Goal: Task Accomplishment & Management: Complete application form

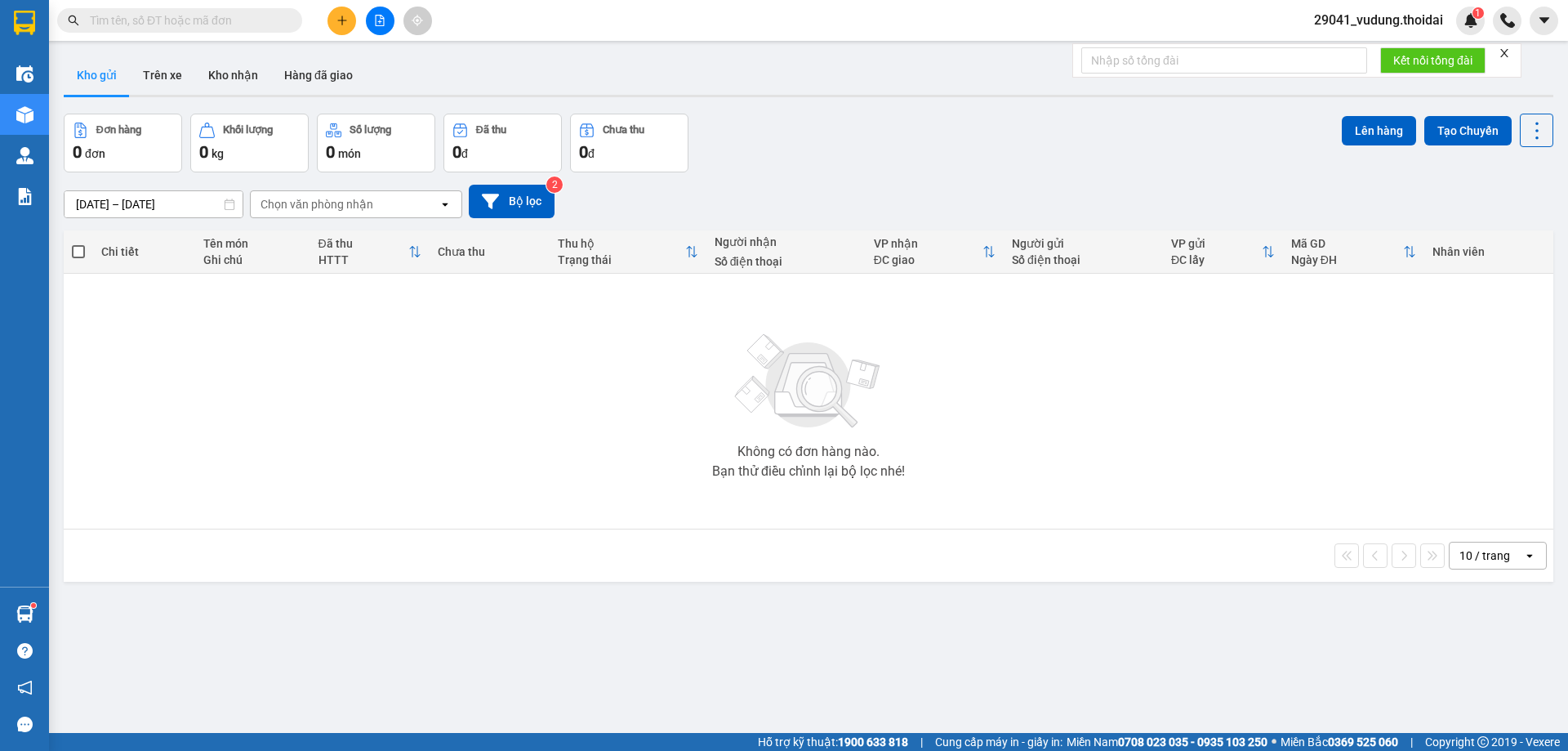
click at [344, 22] on icon "plus" at bounding box center [342, 20] width 11 height 11
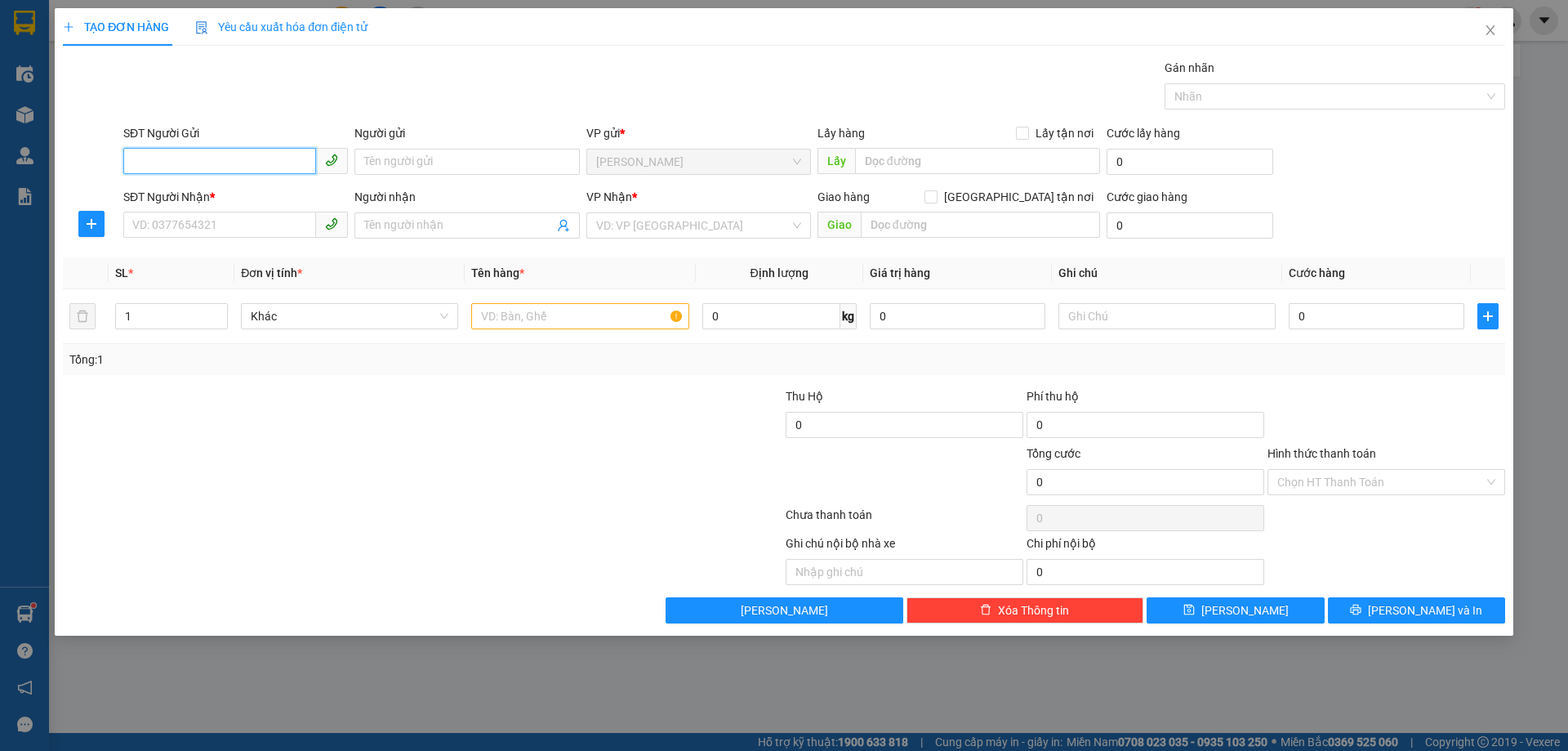
click at [213, 168] on input "SĐT Người Gửi" at bounding box center [220, 161] width 192 height 26
click at [237, 173] on input "SĐT Người Gửi" at bounding box center [220, 161] width 192 height 26
click at [199, 163] on input "SĐT Người Gửi" at bounding box center [220, 161] width 192 height 26
click at [218, 163] on input "SĐT Người Gửi" at bounding box center [220, 161] width 192 height 26
click at [226, 148] on input "SĐT Người Gửi" at bounding box center [220, 161] width 192 height 26
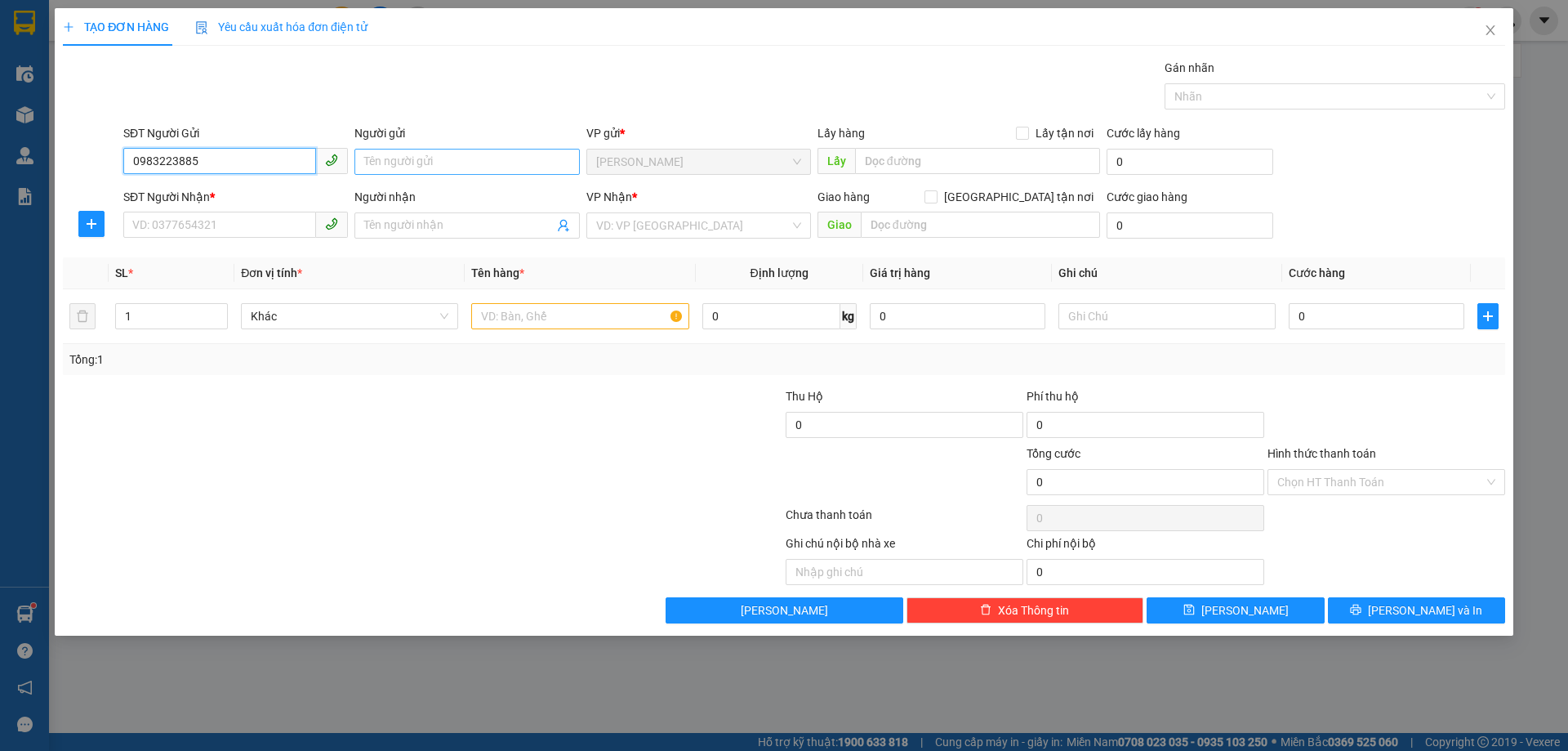
type input "0983223885"
click at [408, 170] on input "Người gửi" at bounding box center [467, 162] width 224 height 26
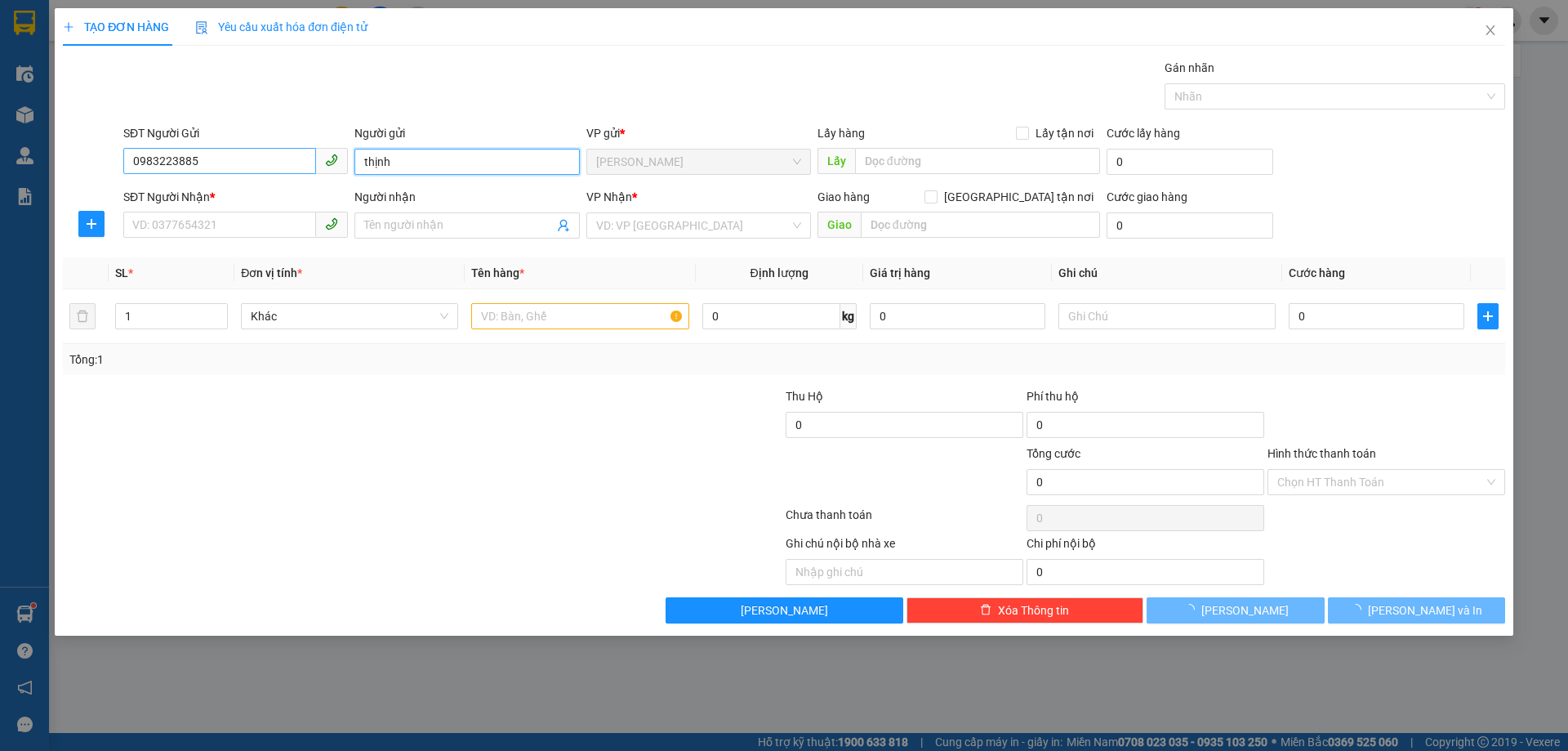
type input "thịnh"
click at [203, 167] on input "0983223885" at bounding box center [220, 161] width 192 height 26
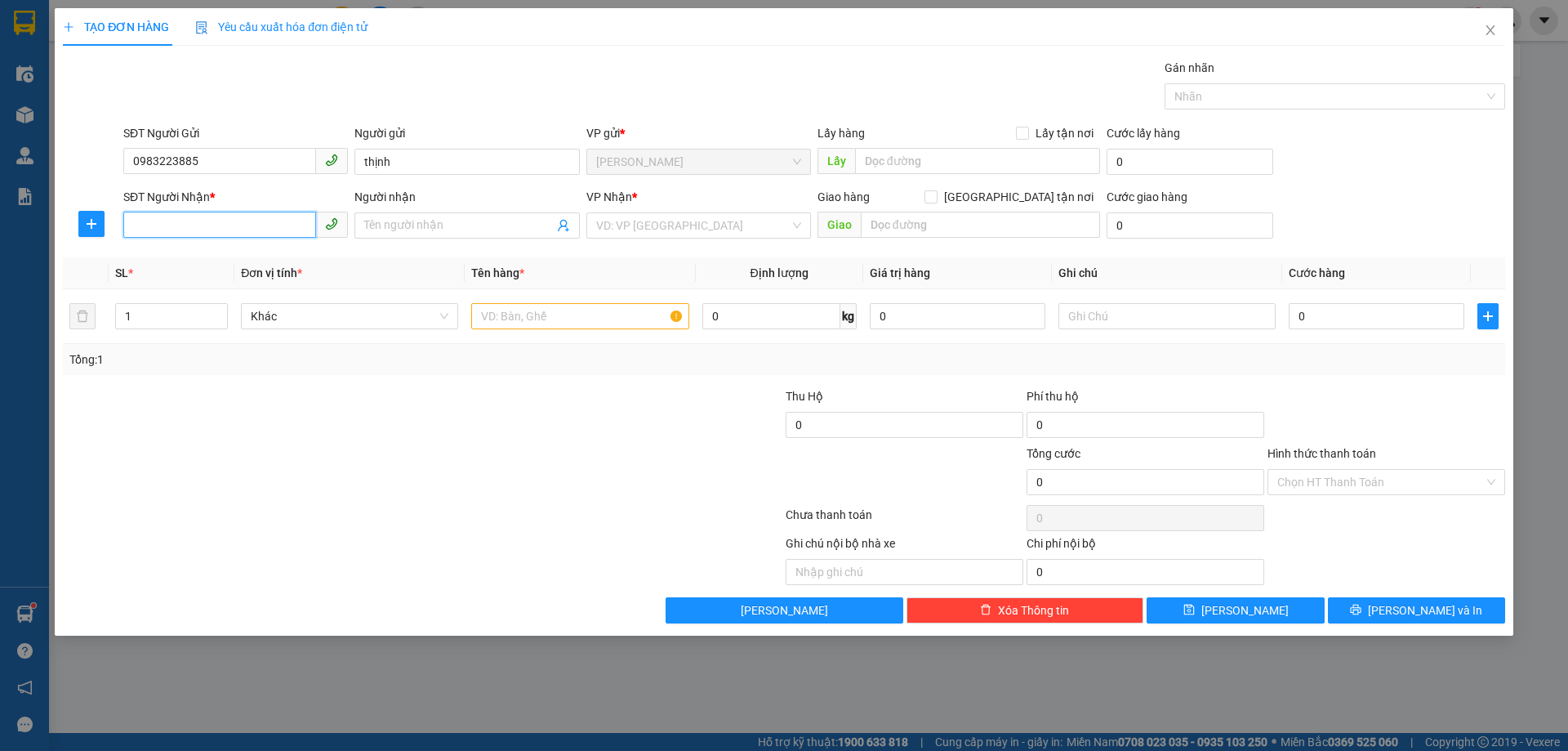
click at [204, 234] on input "SĐT Người Nhận *" at bounding box center [220, 224] width 192 height 26
paste input "0983223885"
type input "0983223885"
click at [405, 230] on input "Người nhận" at bounding box center [459, 225] width 189 height 18
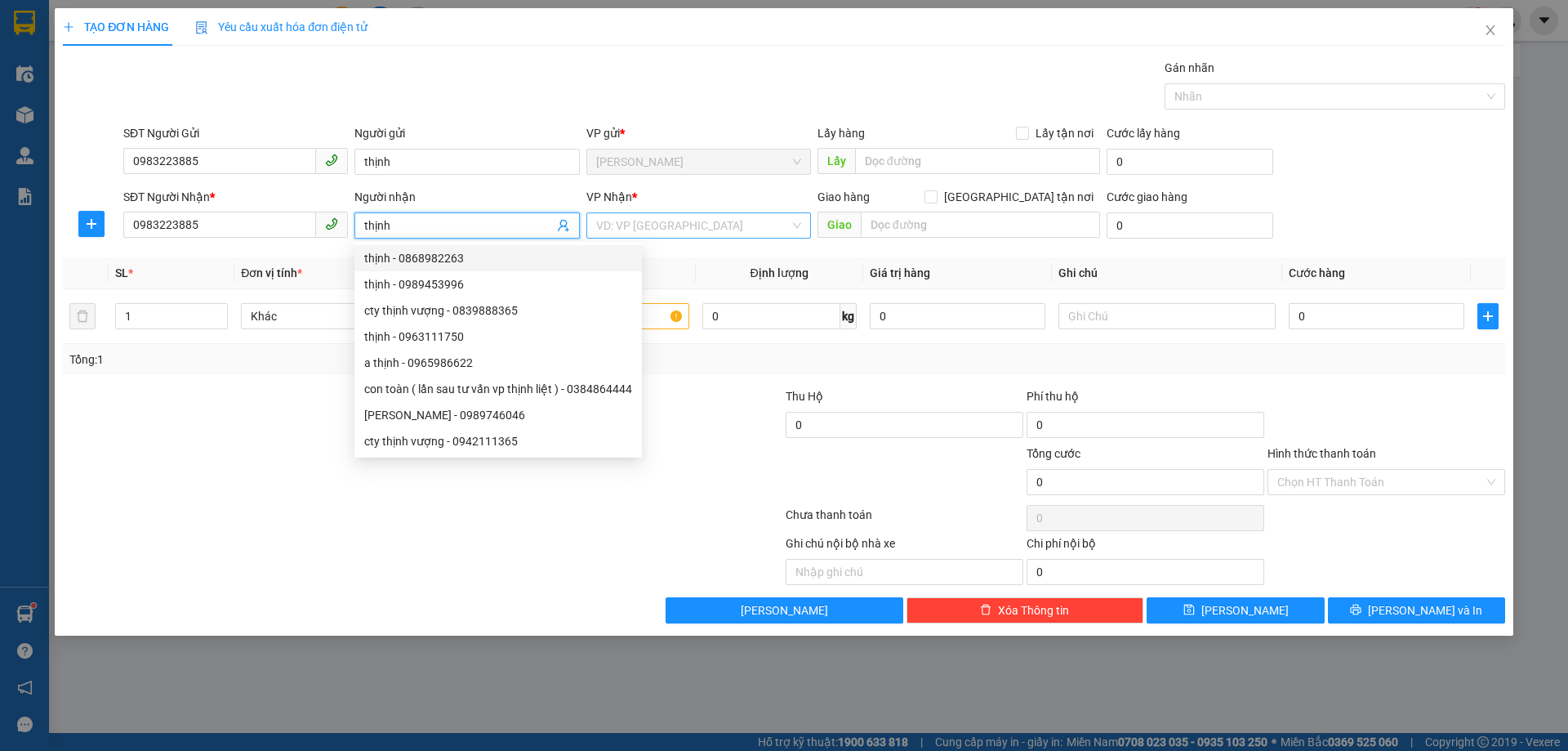
type input "thịnh"
click at [681, 228] on input "search" at bounding box center [692, 225] width 193 height 25
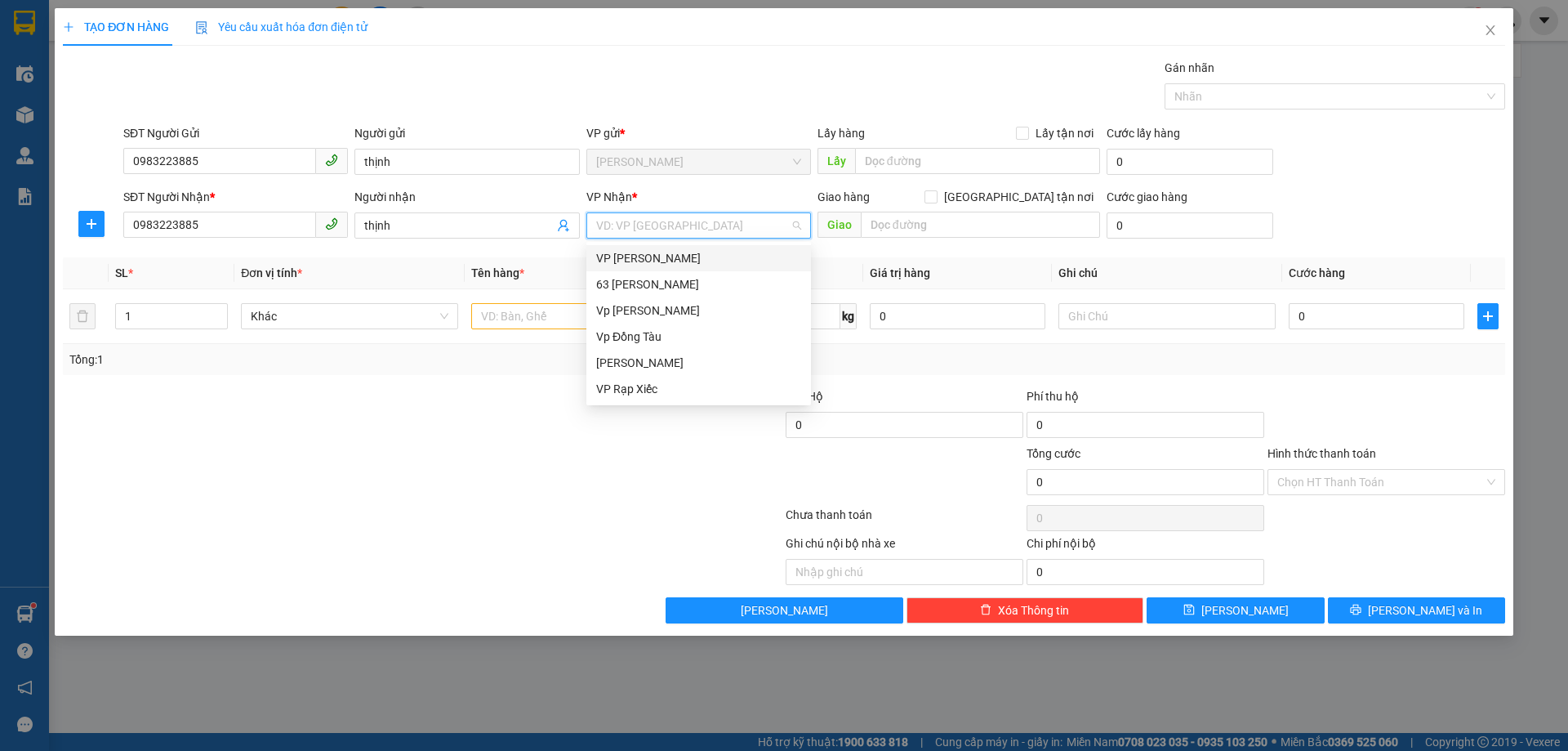
click at [670, 253] on div "VP [PERSON_NAME]" at bounding box center [699, 258] width 205 height 18
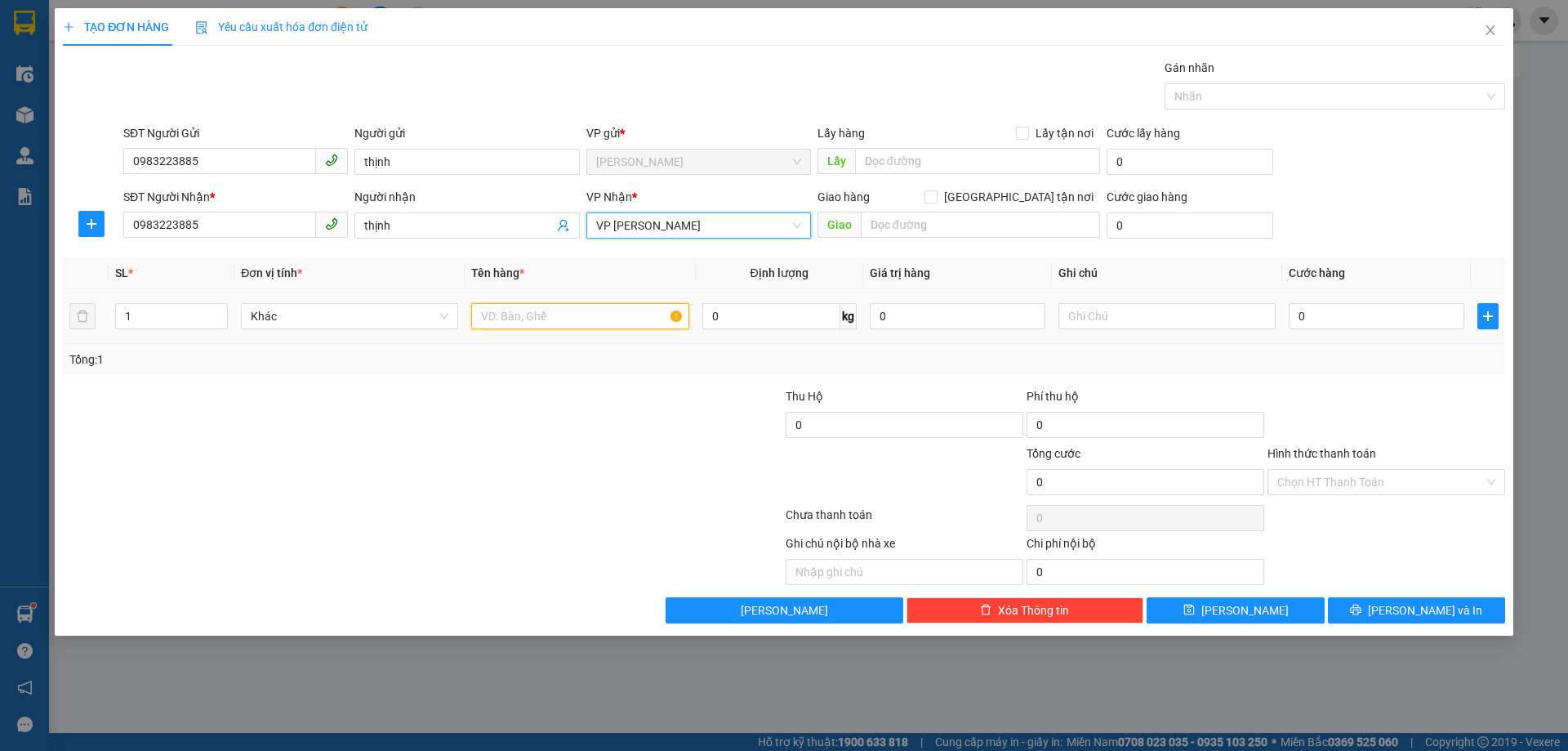
click at [516, 313] on input "text" at bounding box center [580, 316] width 217 height 26
type input "gạo + thức ăn"
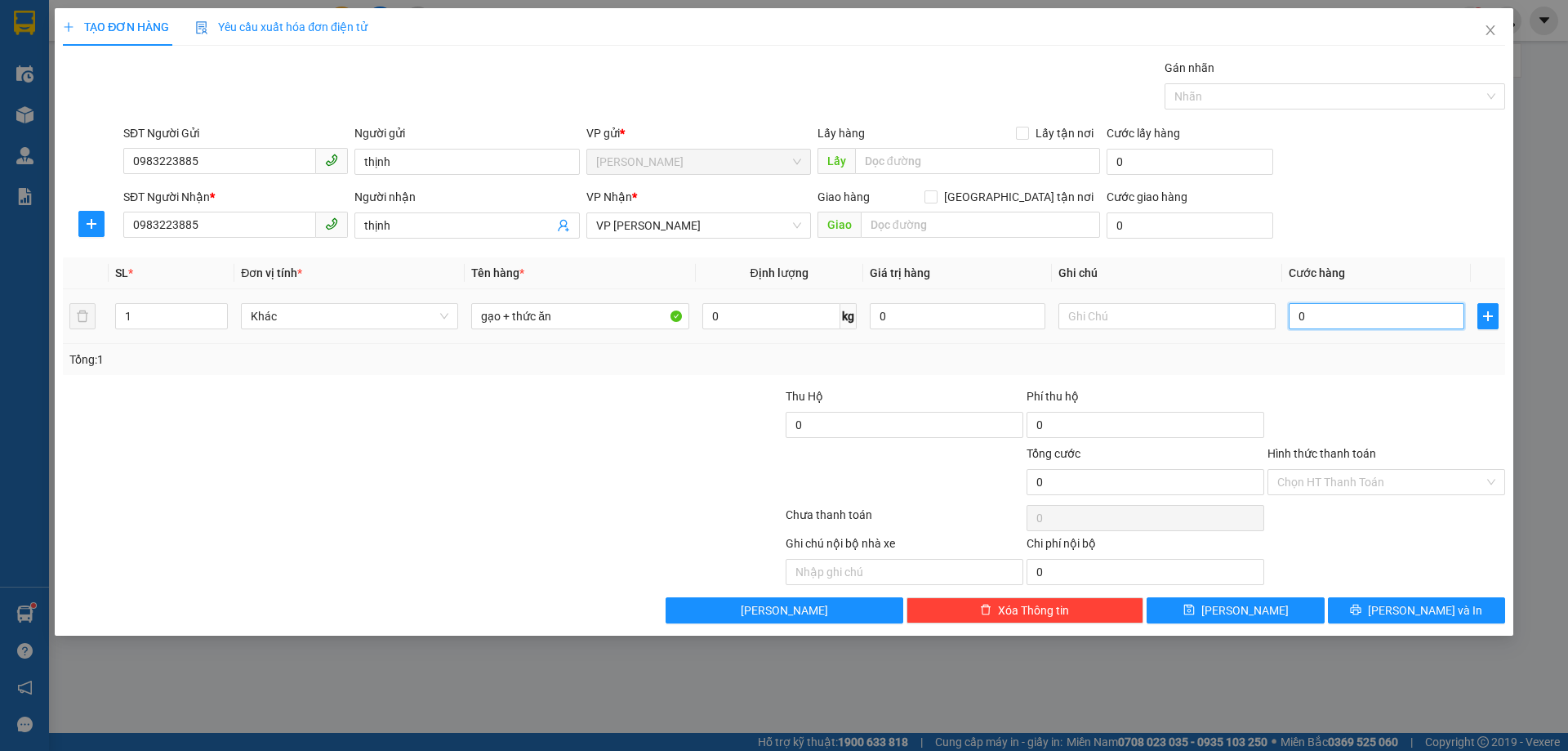
click at [1354, 310] on input "0" at bounding box center [1376, 316] width 175 height 26
type input "4"
type input "40"
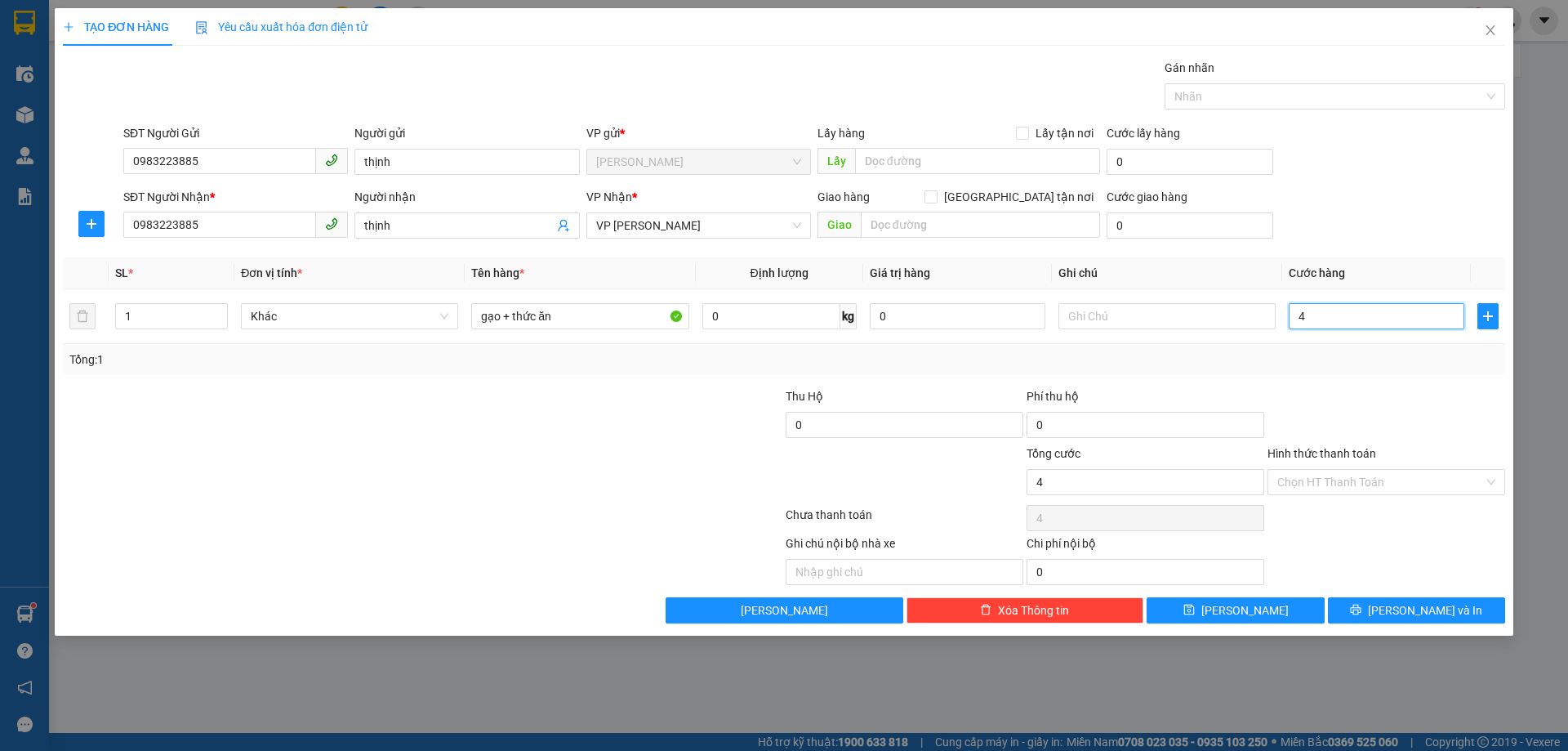
type input "40"
type input "400"
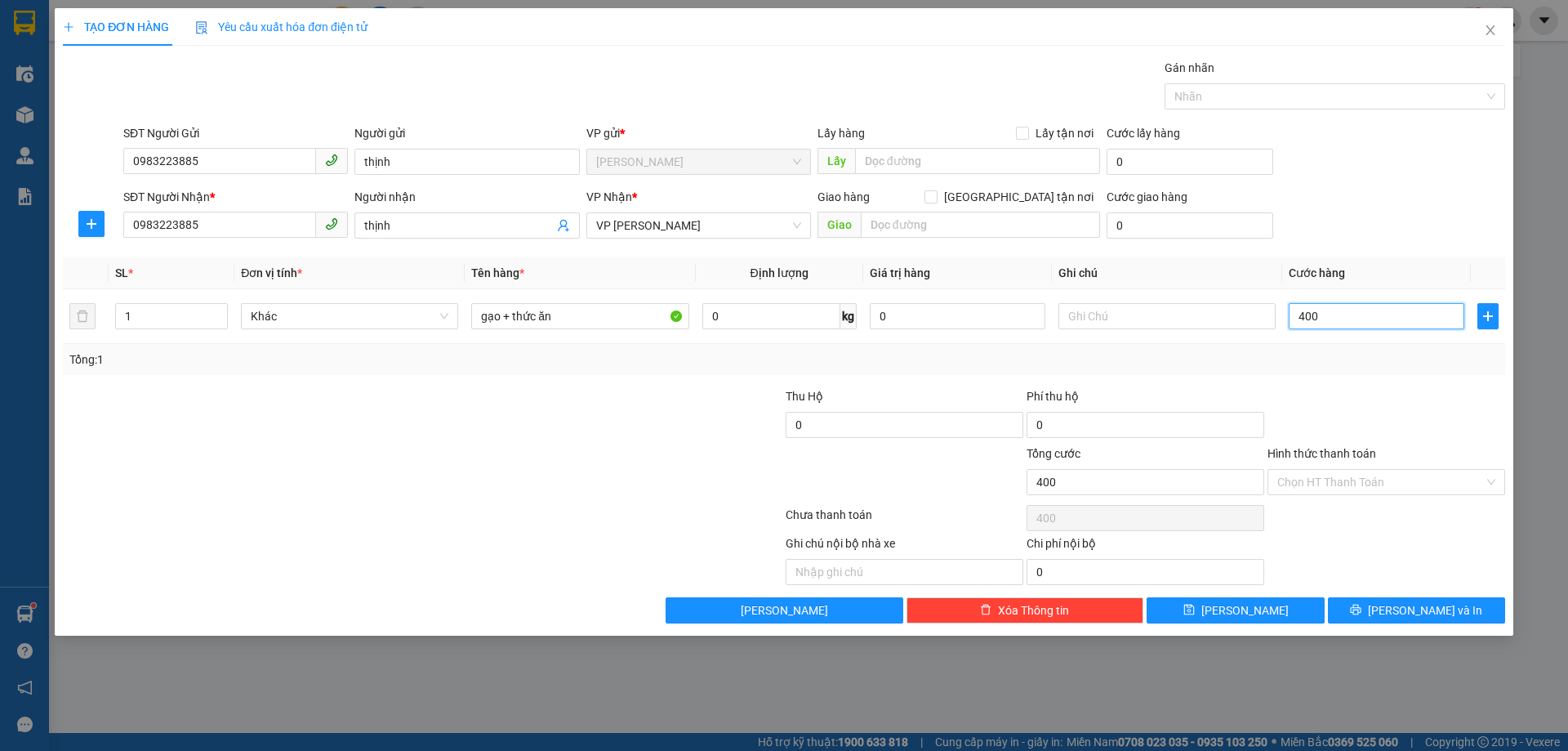
type input "4.000"
type input "40.000"
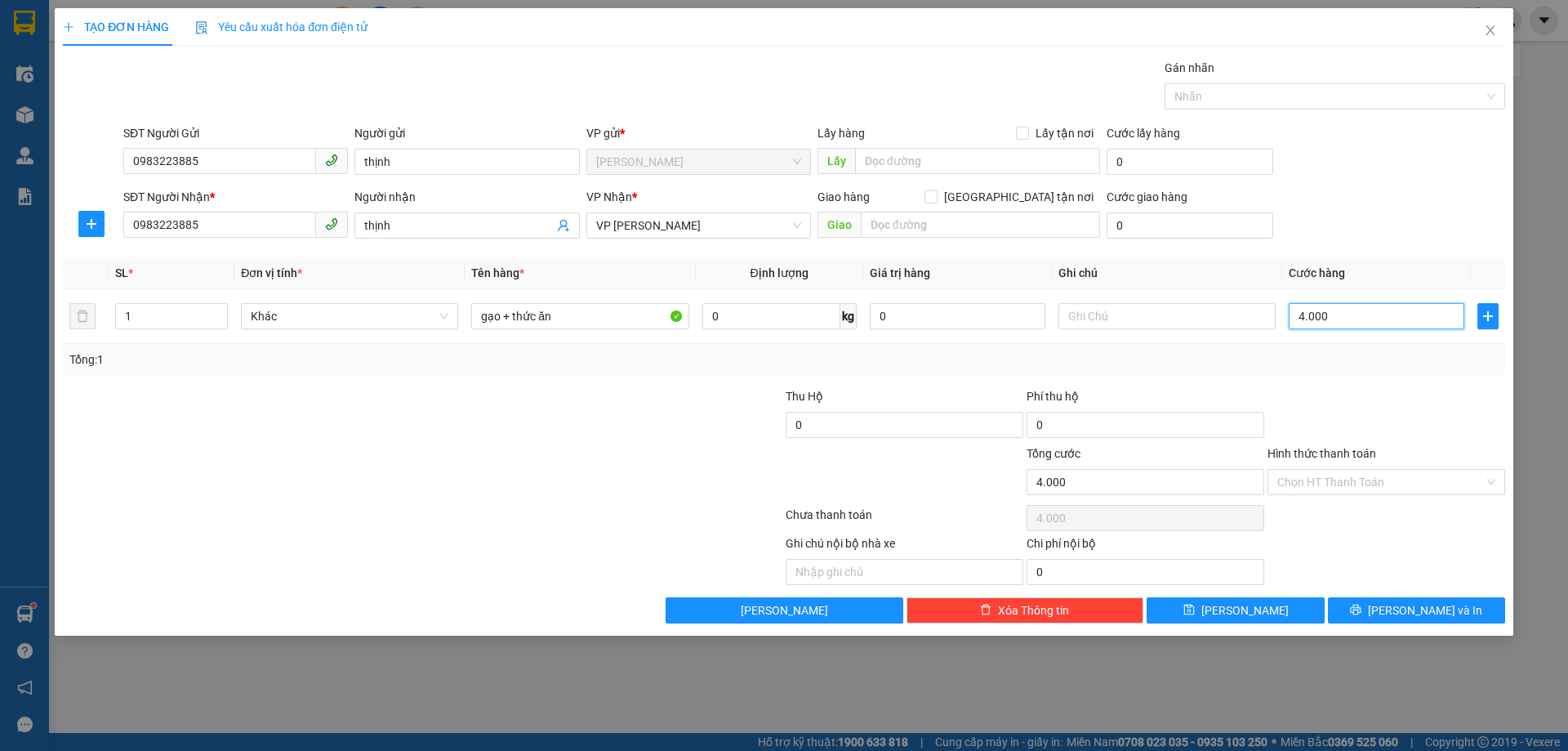
type input "40.000"
click at [1347, 485] on input "Hình thức thanh toán" at bounding box center [1381, 482] width 207 height 25
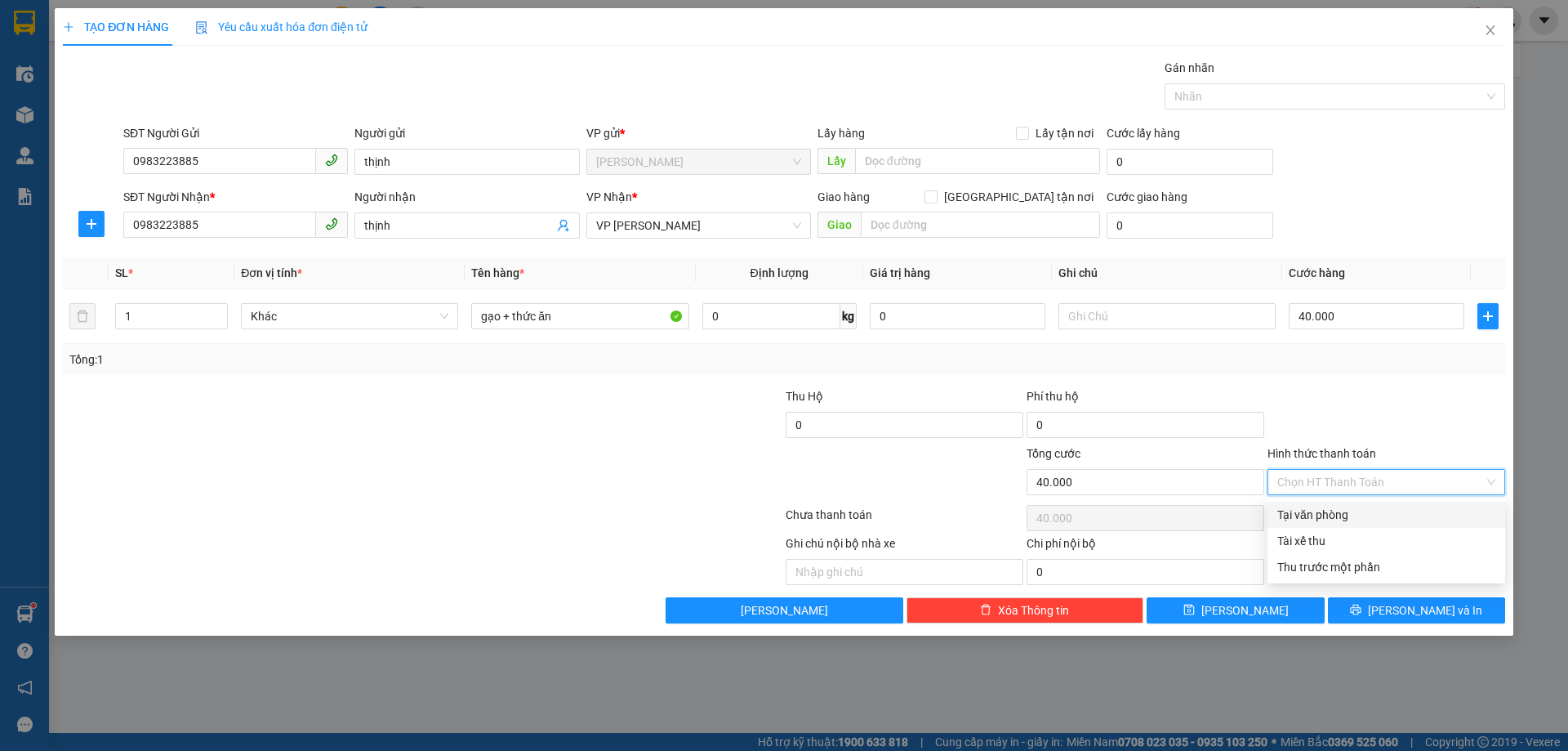
click at [1320, 513] on div "Tại văn phòng" at bounding box center [1387, 514] width 218 height 18
type input "0"
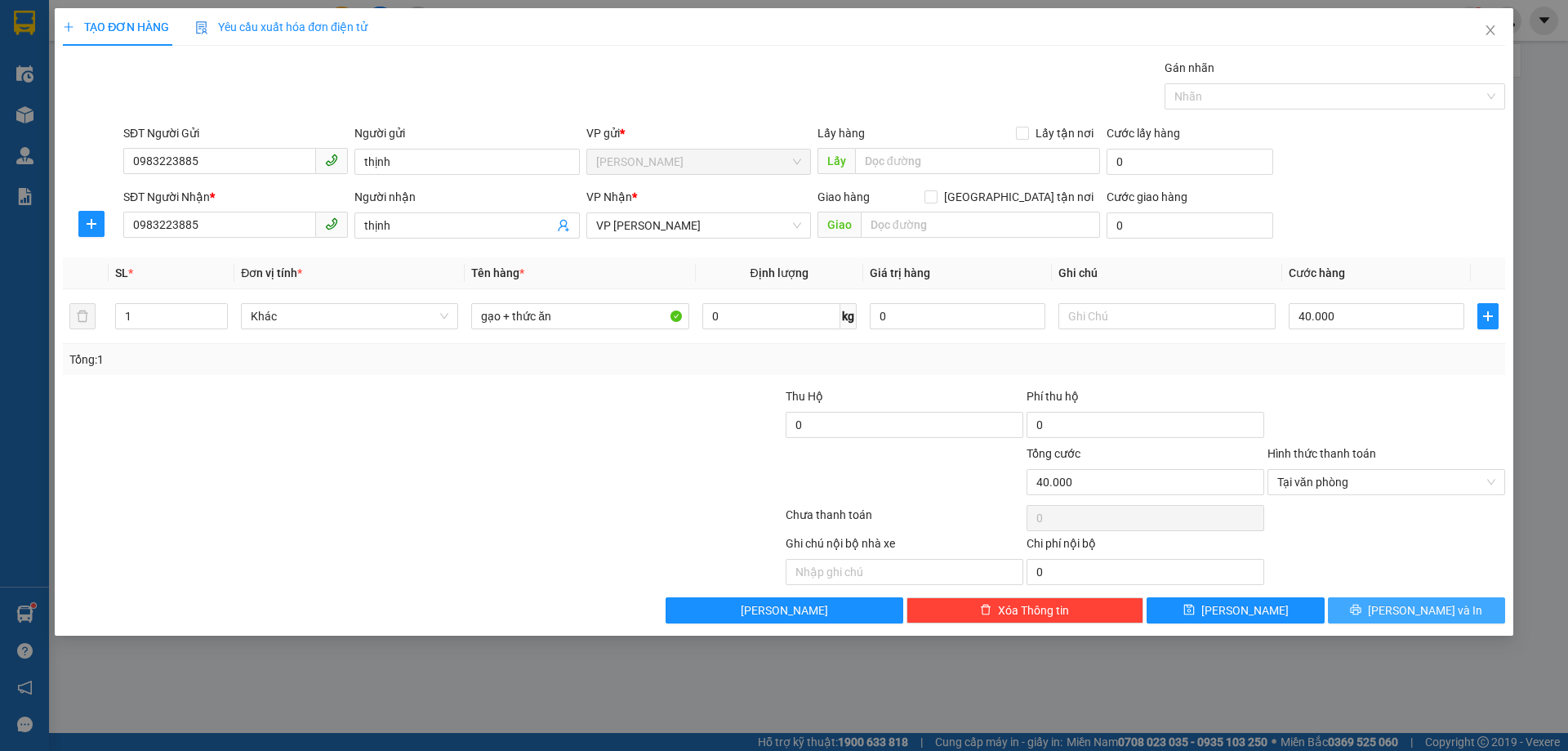
click at [1407, 604] on span "[PERSON_NAME] và In" at bounding box center [1425, 610] width 114 height 18
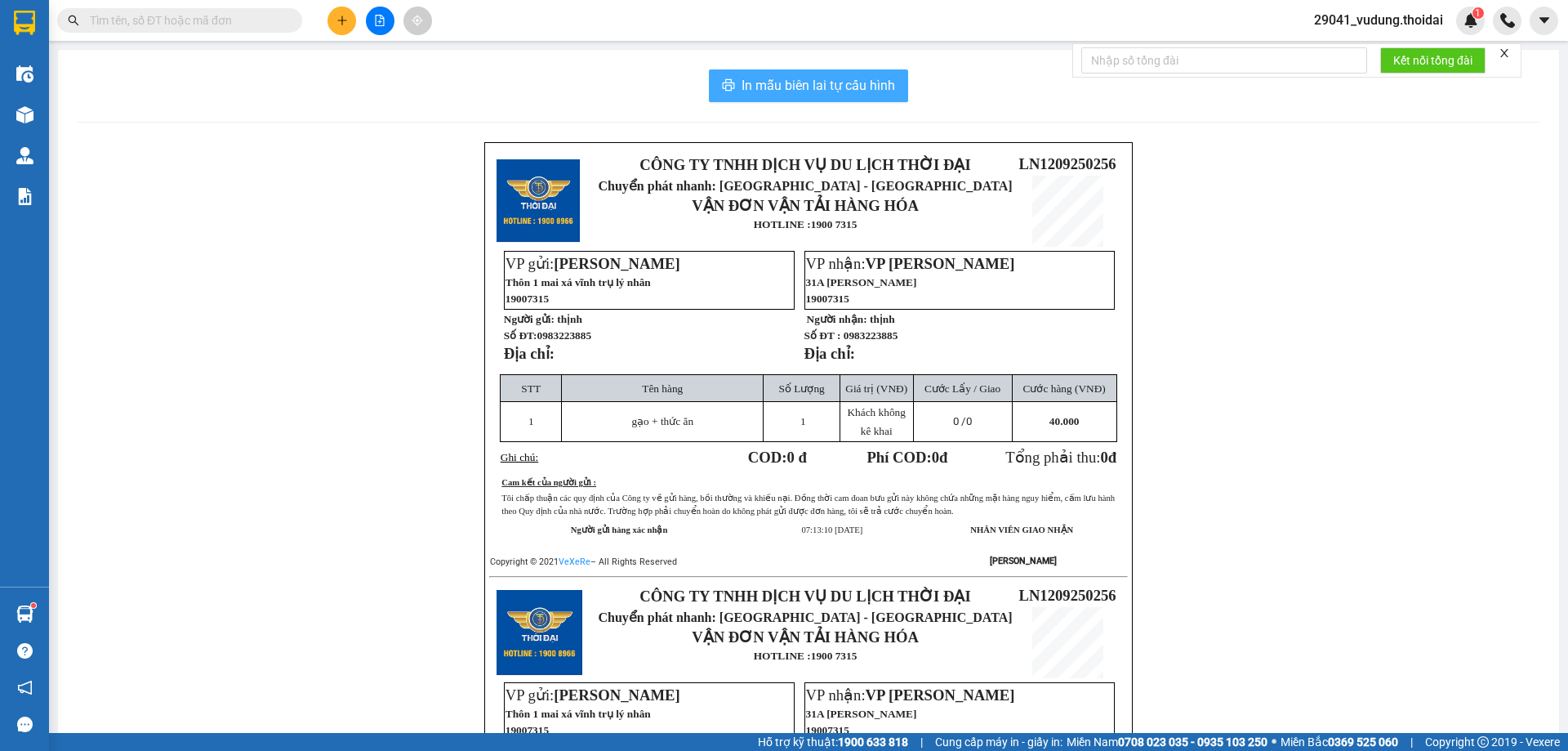
click at [760, 89] on span "In mẫu biên lai tự cấu hình" at bounding box center [818, 85] width 154 height 21
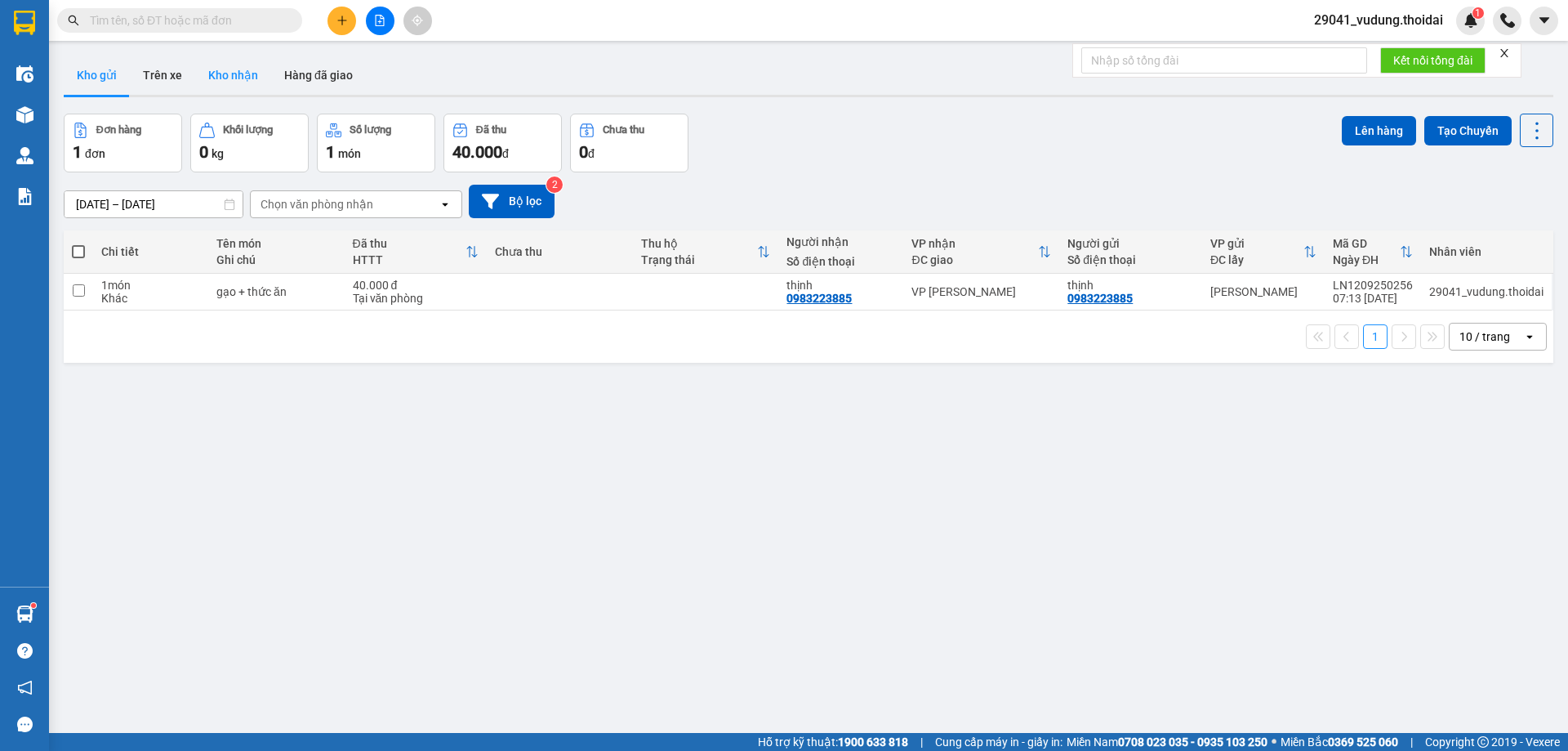
click at [219, 82] on button "Kho nhận" at bounding box center [233, 76] width 76 height 40
